Goal: Transaction & Acquisition: Purchase product/service

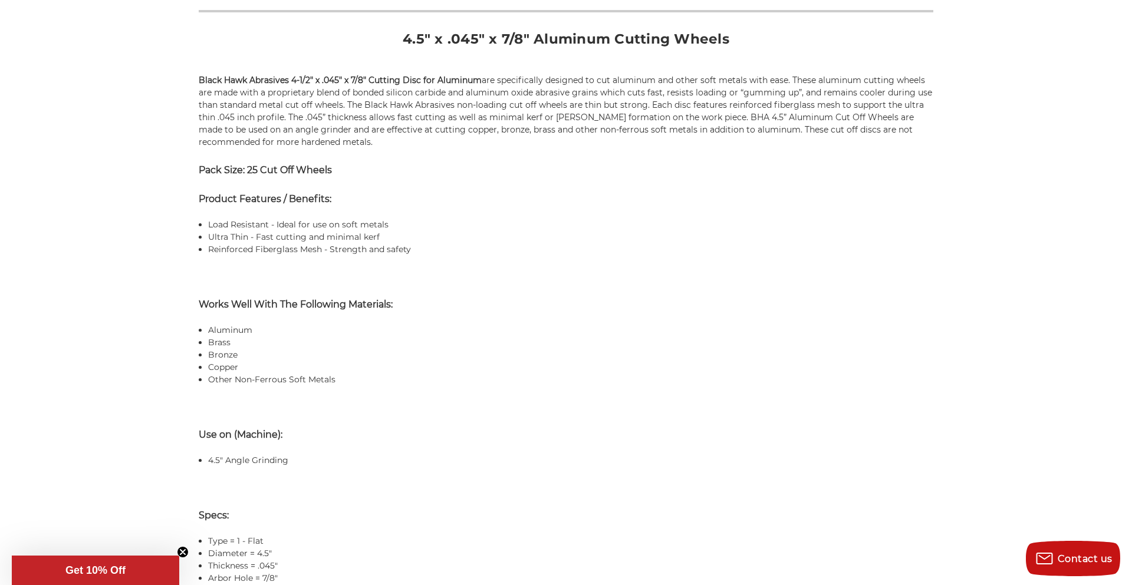
scroll to position [856, 0]
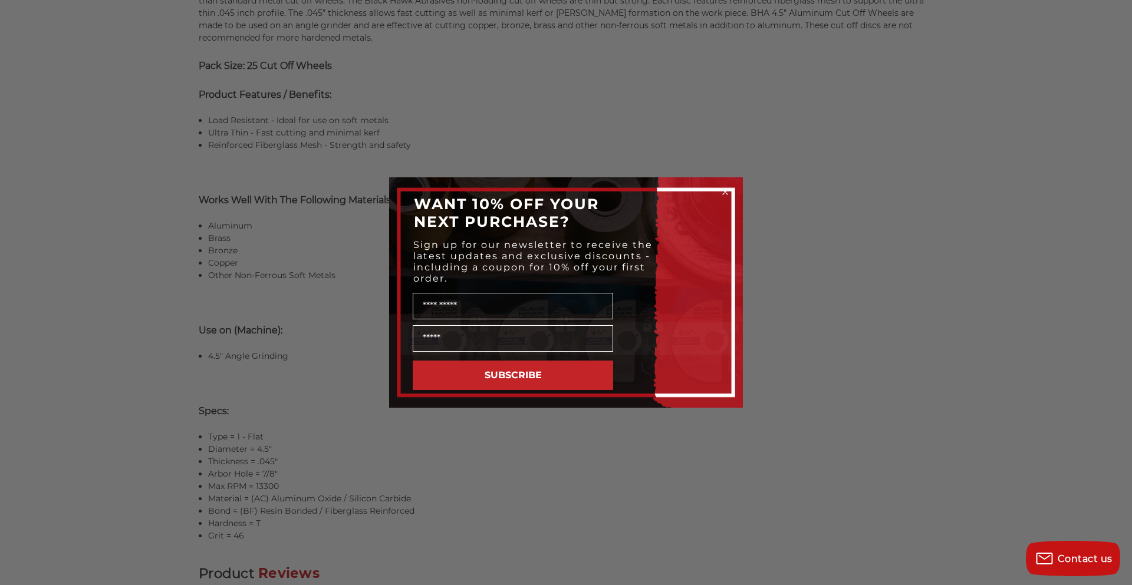
click at [310, 466] on div "Close dialog WANT 10% OFF YOUR NEXT PURCHASE? Sign up for our newsletter to rec…" at bounding box center [566, 292] width 1132 height 585
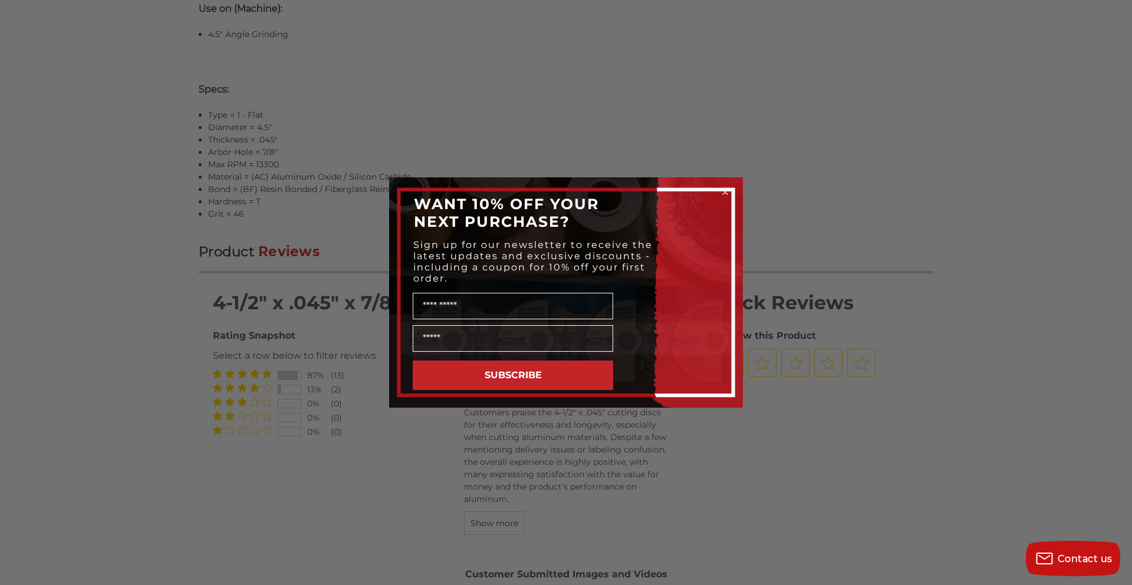
scroll to position [1194, 0]
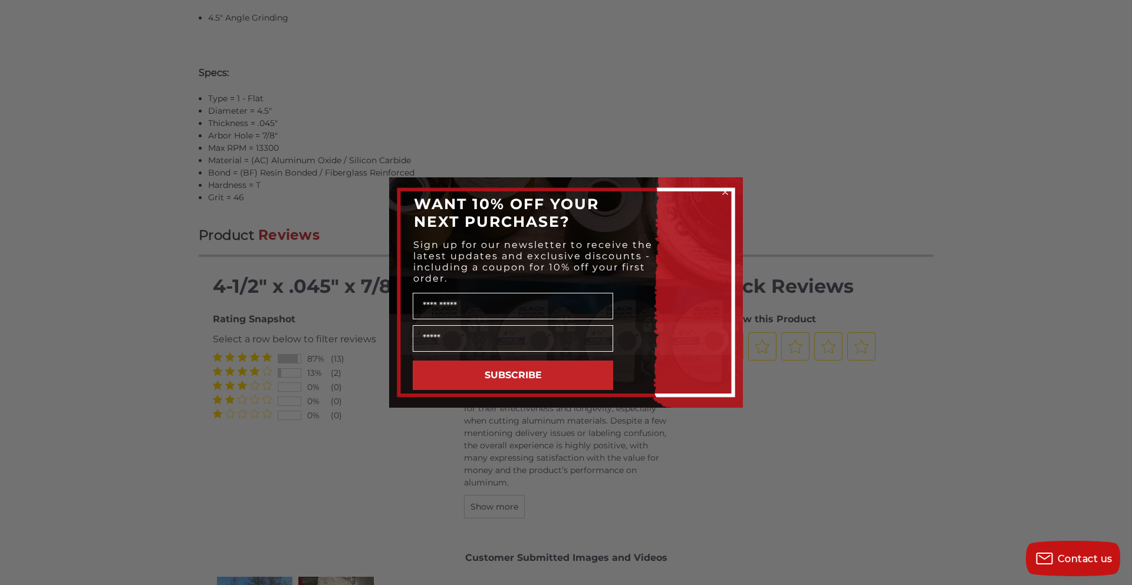
click at [447, 153] on div "Close dialog WANT 10% OFF YOUR NEXT PURCHASE? Sign up for our newsletter to rec…" at bounding box center [566, 292] width 1132 height 585
click at [426, 160] on div "Close dialog WANT 10% OFF YOUR NEXT PURCHASE? Sign up for our newsletter to rec…" at bounding box center [566, 292] width 1132 height 585
drag, startPoint x: 792, startPoint y: 189, endPoint x: 628, endPoint y: 170, distance: 165.0
click at [788, 192] on div "Close dialog WANT 10% OFF YOUR NEXT PURCHASE? Sign up for our newsletter to rec…" at bounding box center [566, 292] width 1132 height 585
drag, startPoint x: 423, startPoint y: 162, endPoint x: 323, endPoint y: 146, distance: 100.8
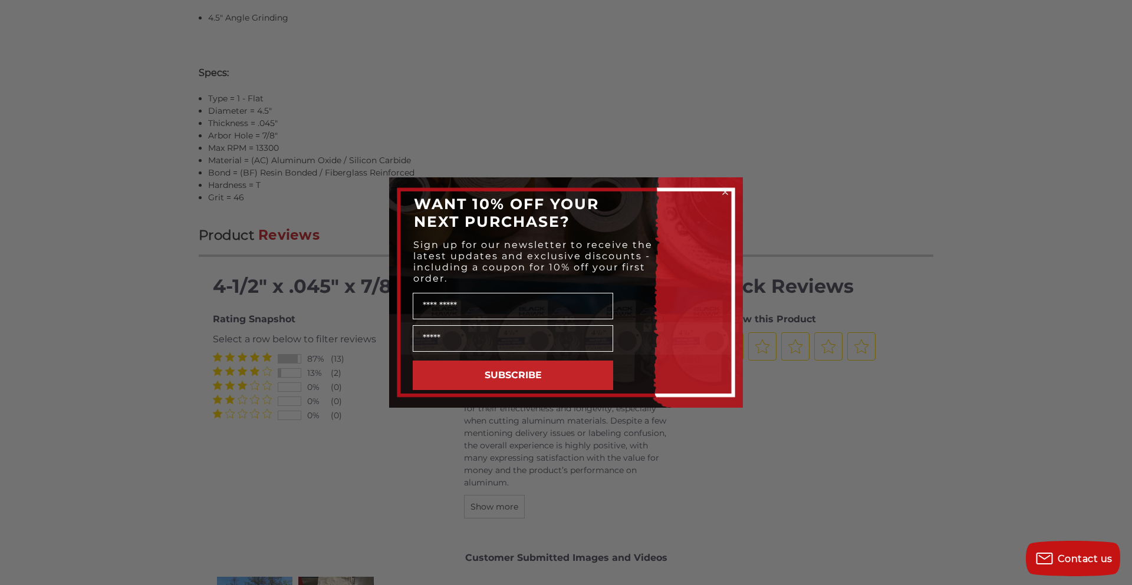
click at [318, 162] on div "Close dialog WANT 10% OFF YOUR NEXT PURCHASE? Sign up for our newsletter to rec…" at bounding box center [566, 292] width 1132 height 585
drag, startPoint x: 370, startPoint y: 127, endPoint x: 399, endPoint y: 128, distance: 28.9
click at [381, 128] on div "Close dialog WANT 10% OFF YOUR NEXT PURCHASE? Sign up for our newsletter to rec…" at bounding box center [566, 292] width 1132 height 585
click at [724, 193] on icon "Close dialog" at bounding box center [725, 192] width 5 height 5
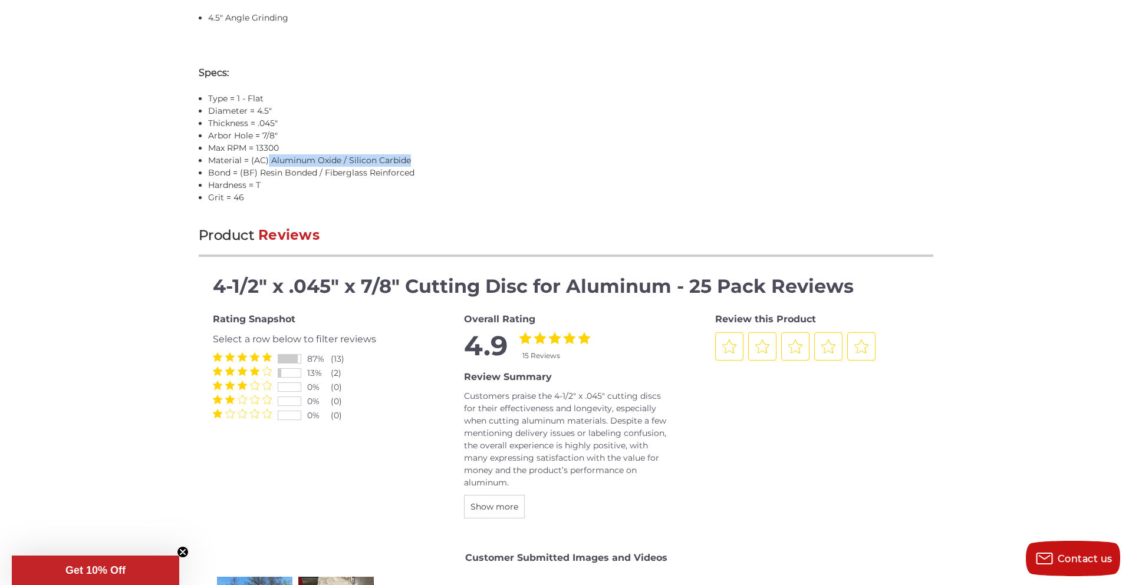
drag, startPoint x: 420, startPoint y: 161, endPoint x: 269, endPoint y: 161, distance: 151.5
click at [269, 161] on li "Material = (AC) Aluminum Oxide / Silicon Carbide" at bounding box center [570, 160] width 725 height 12
